Goal: Transaction & Acquisition: Download file/media

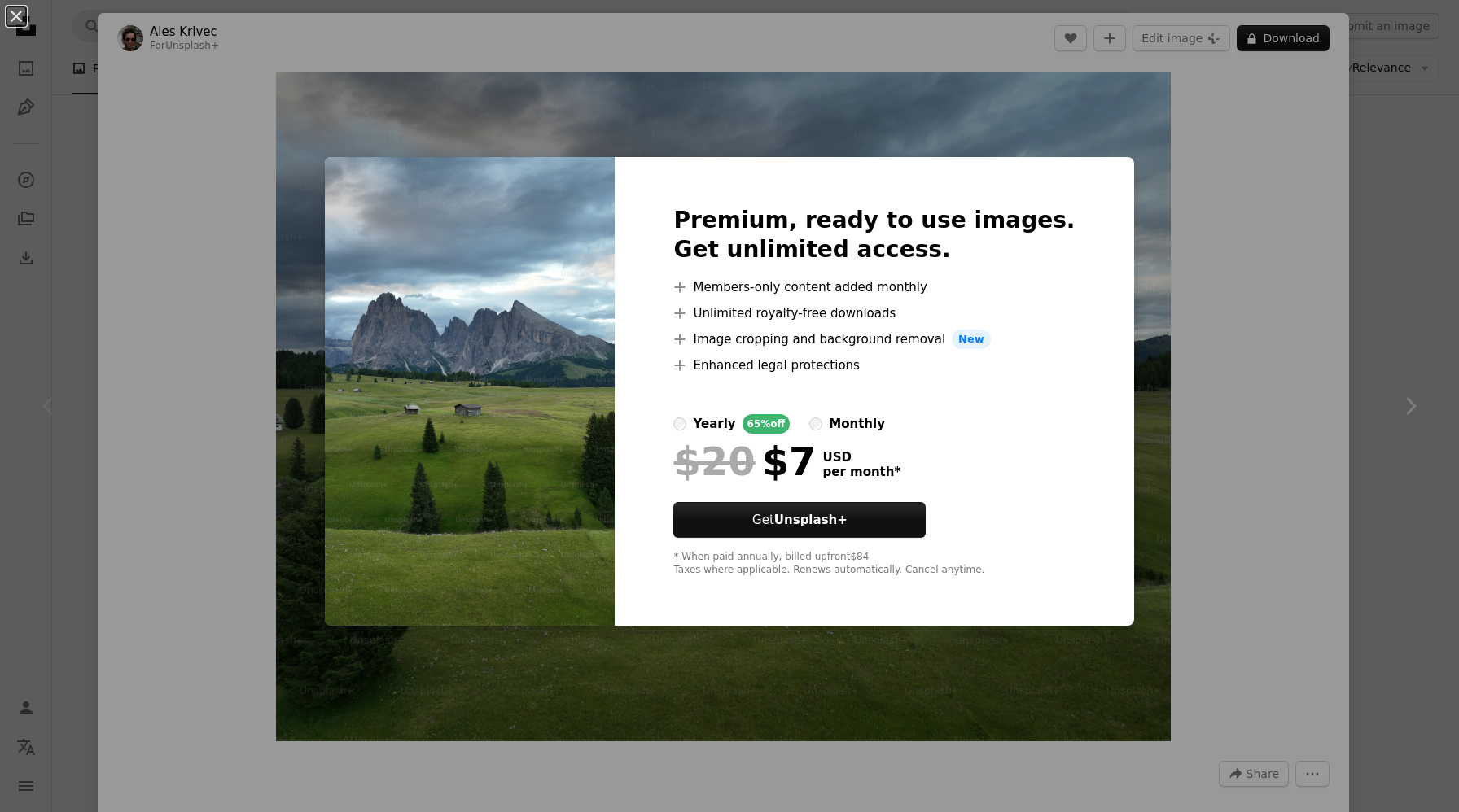
scroll to position [43, 0]
click at [1139, 177] on div "An X shape Premium, ready to use images. Get unlimited access. A plus sign Memb…" at bounding box center [730, 406] width 1459 height 812
click at [1139, 178] on img "Zoom in on this image" at bounding box center [723, 406] width 894 height 670
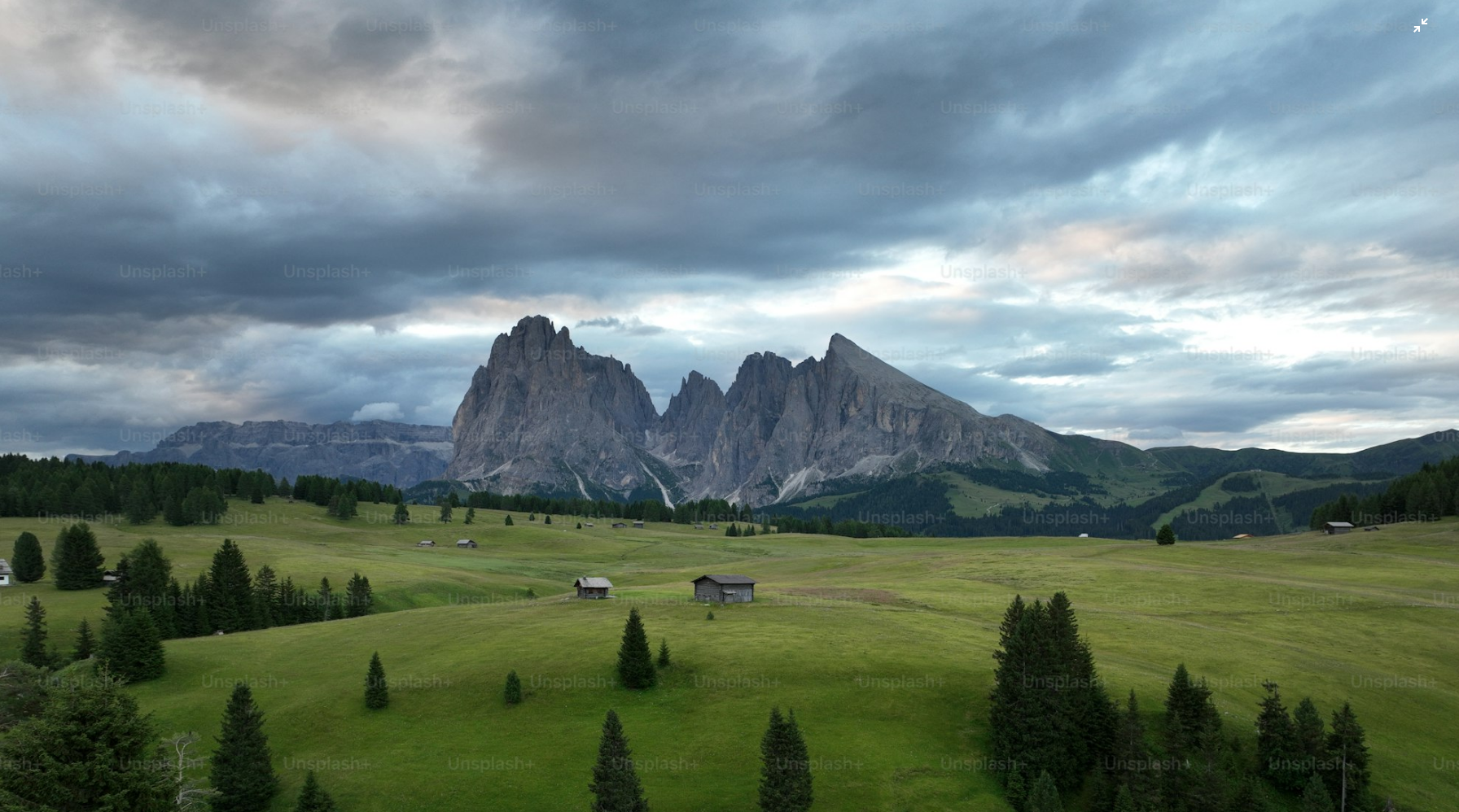
scroll to position [141, 0]
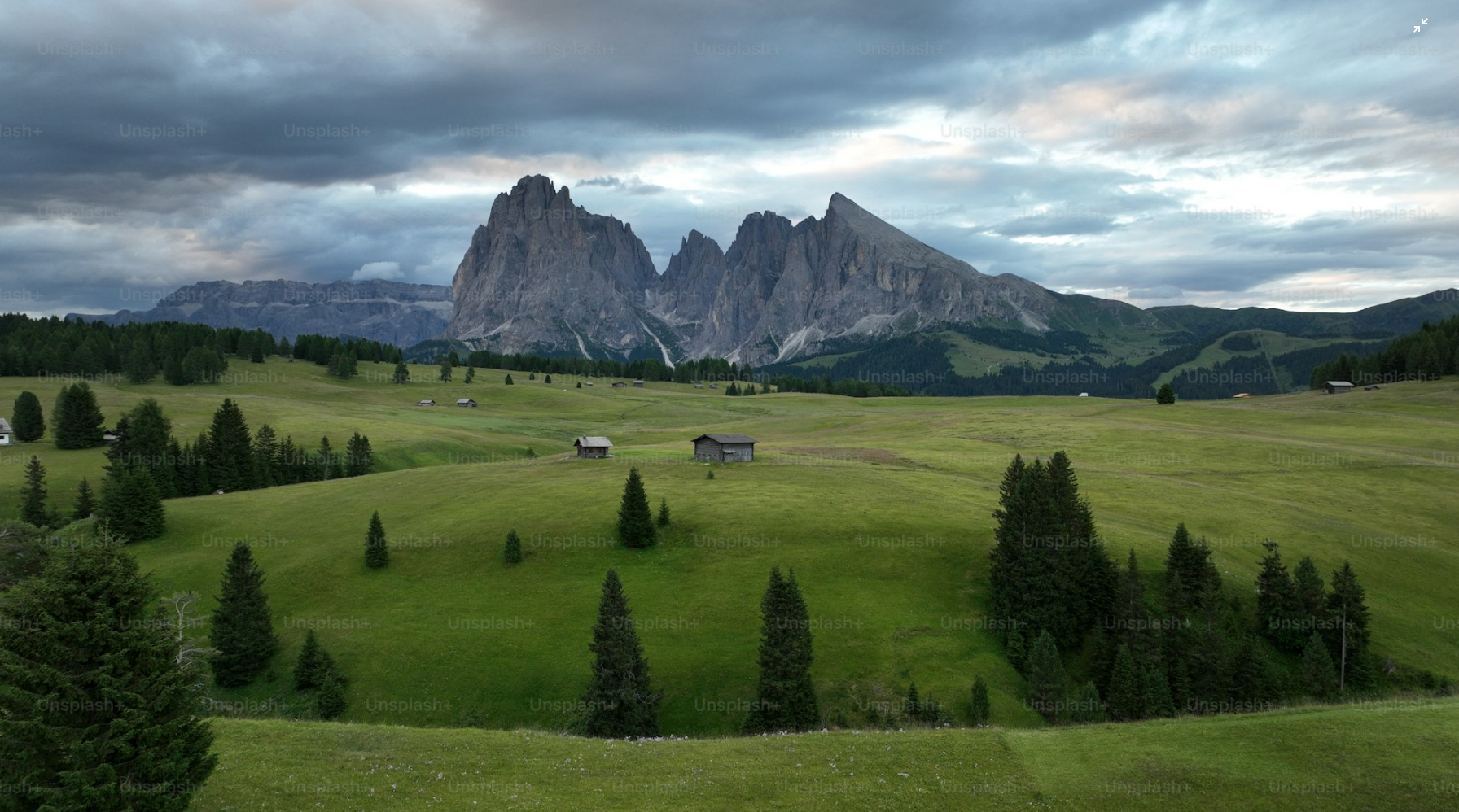
click at [1111, 108] on img "Zoom out on this image" at bounding box center [730, 406] width 1461 height 1094
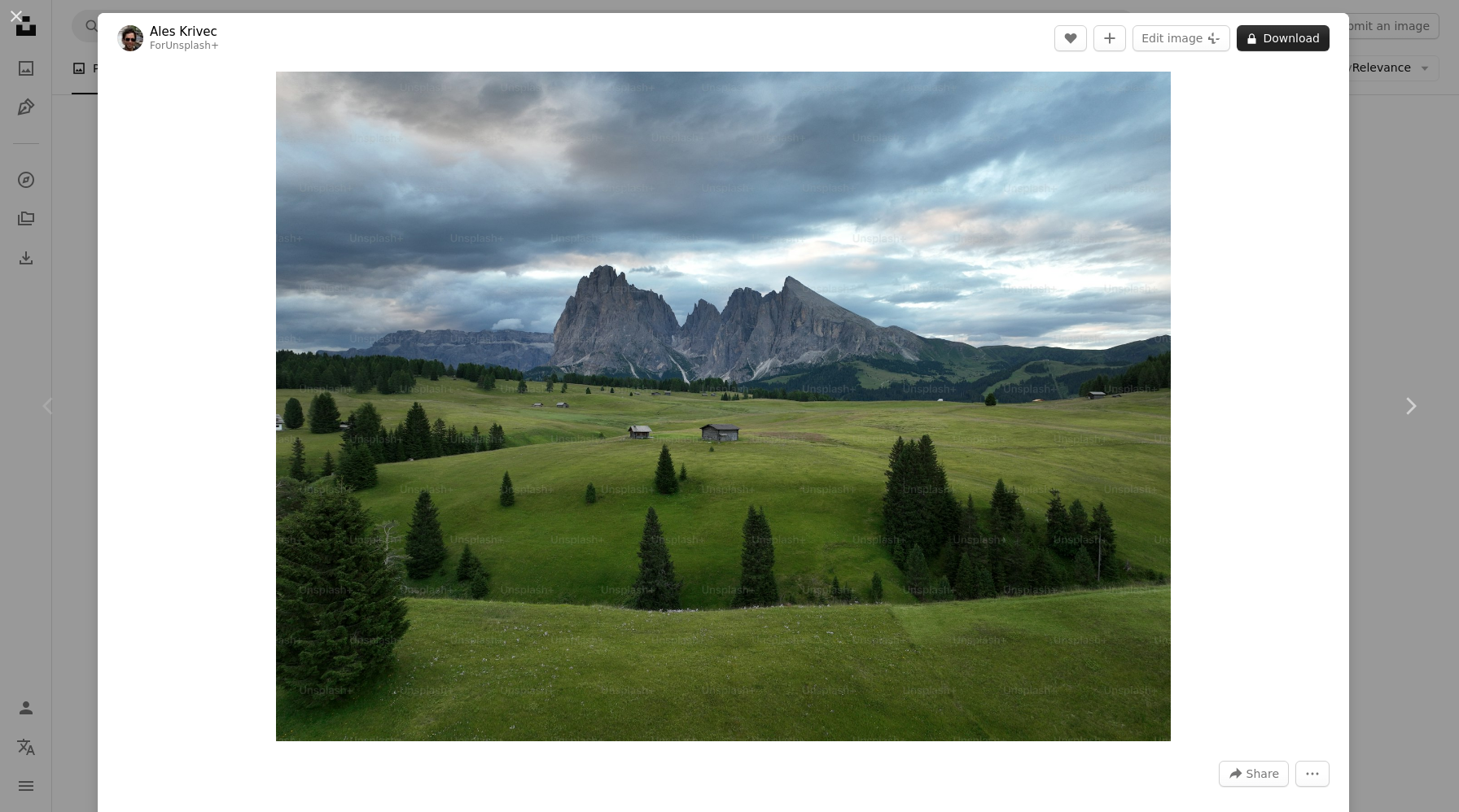
click at [1288, 36] on button "A lock Download" at bounding box center [1283, 37] width 93 height 26
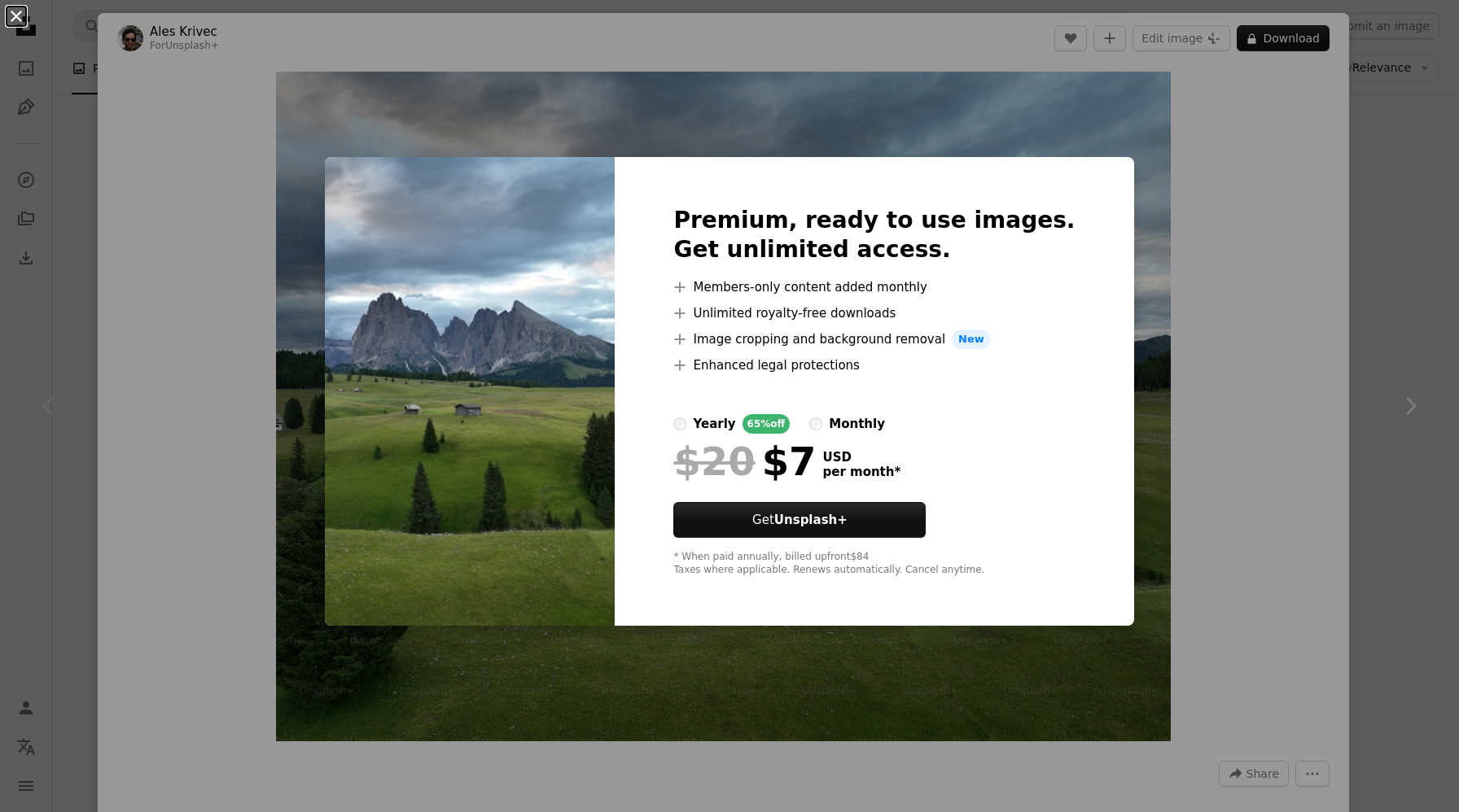
click at [17, 24] on button "An X shape" at bounding box center [17, 17] width 20 height 20
